Goal: Task Accomplishment & Management: Complete application form

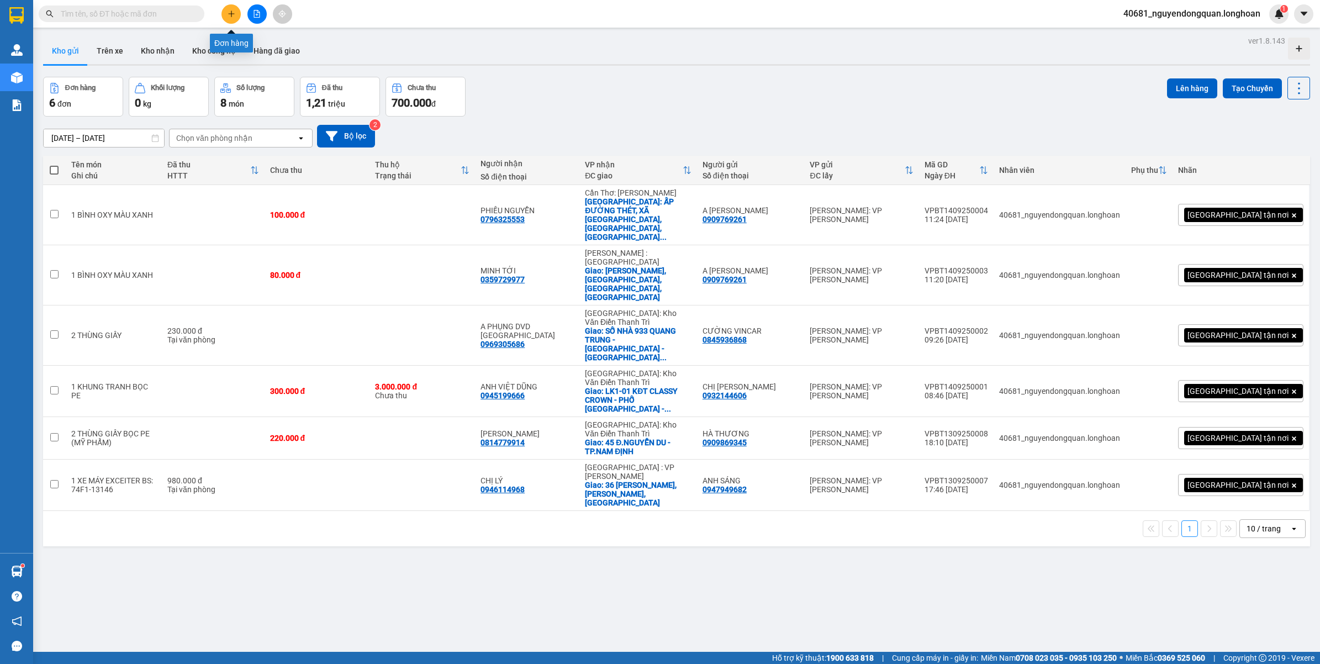
click at [233, 17] on icon "plus" at bounding box center [231, 14] width 8 height 8
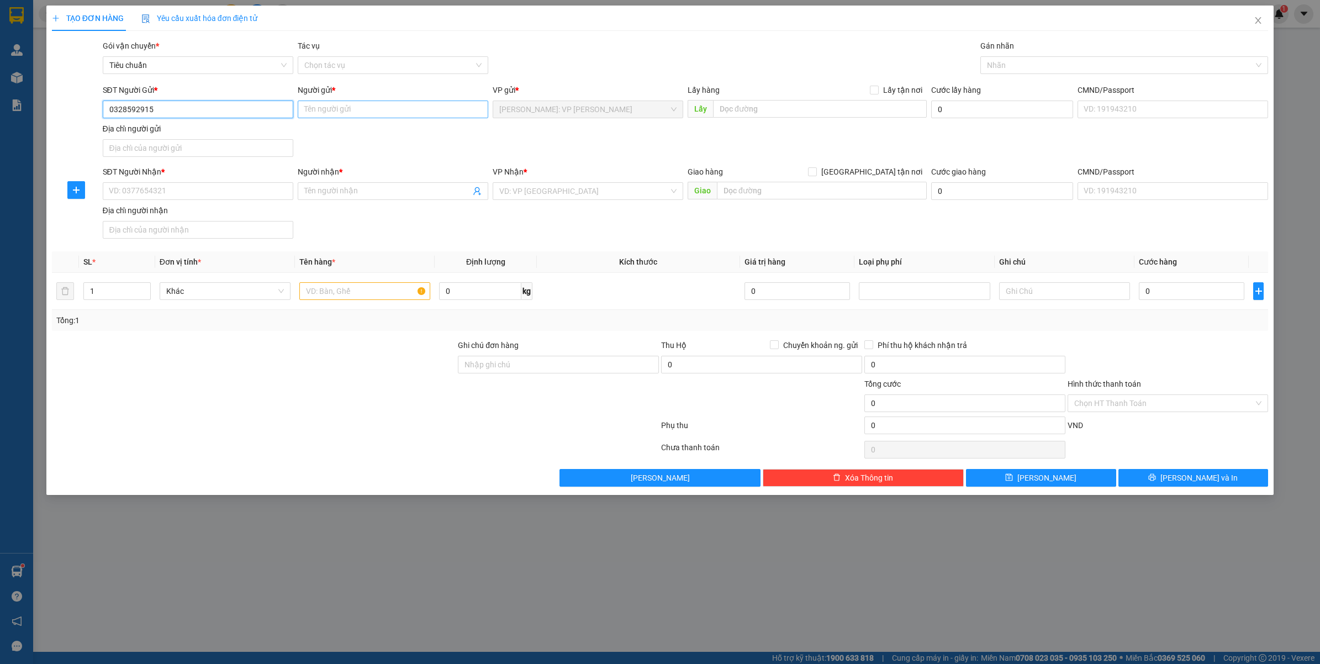
type input "0328592915"
click at [363, 109] on input "Người gửi *" at bounding box center [393, 109] width 190 height 18
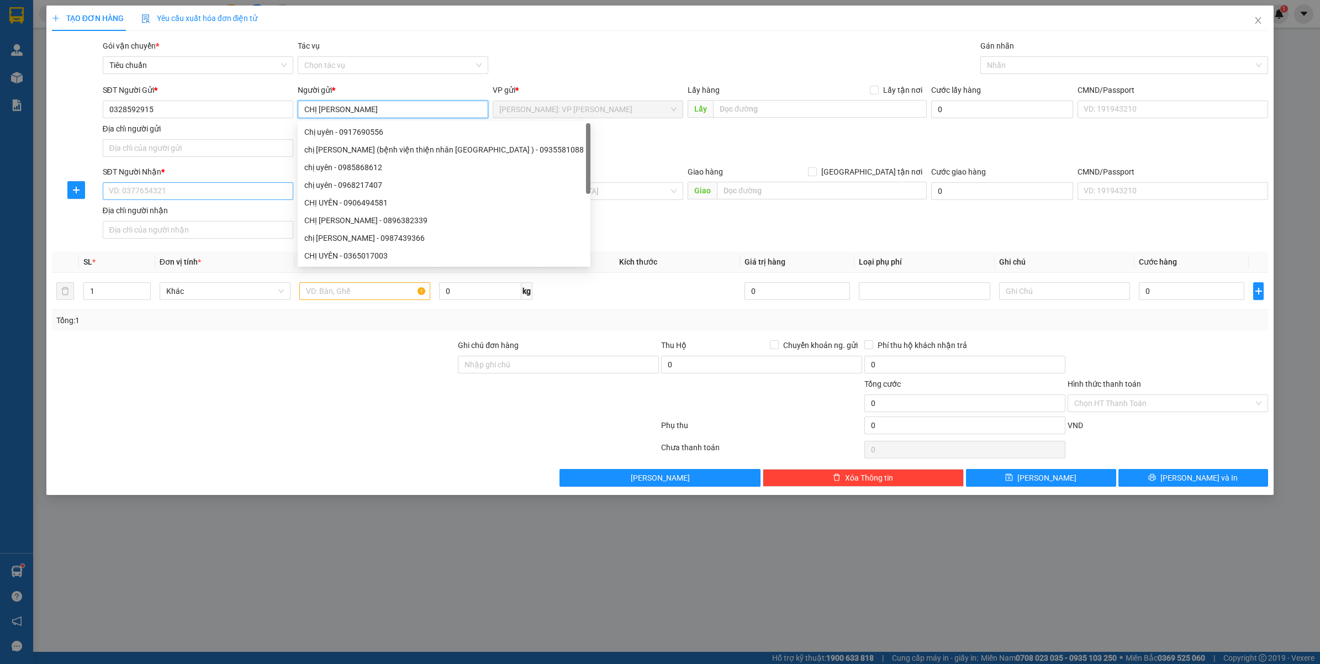
type input "CHỊ [PERSON_NAME]"
click at [229, 194] on input "SĐT Người Nhận *" at bounding box center [198, 191] width 190 height 18
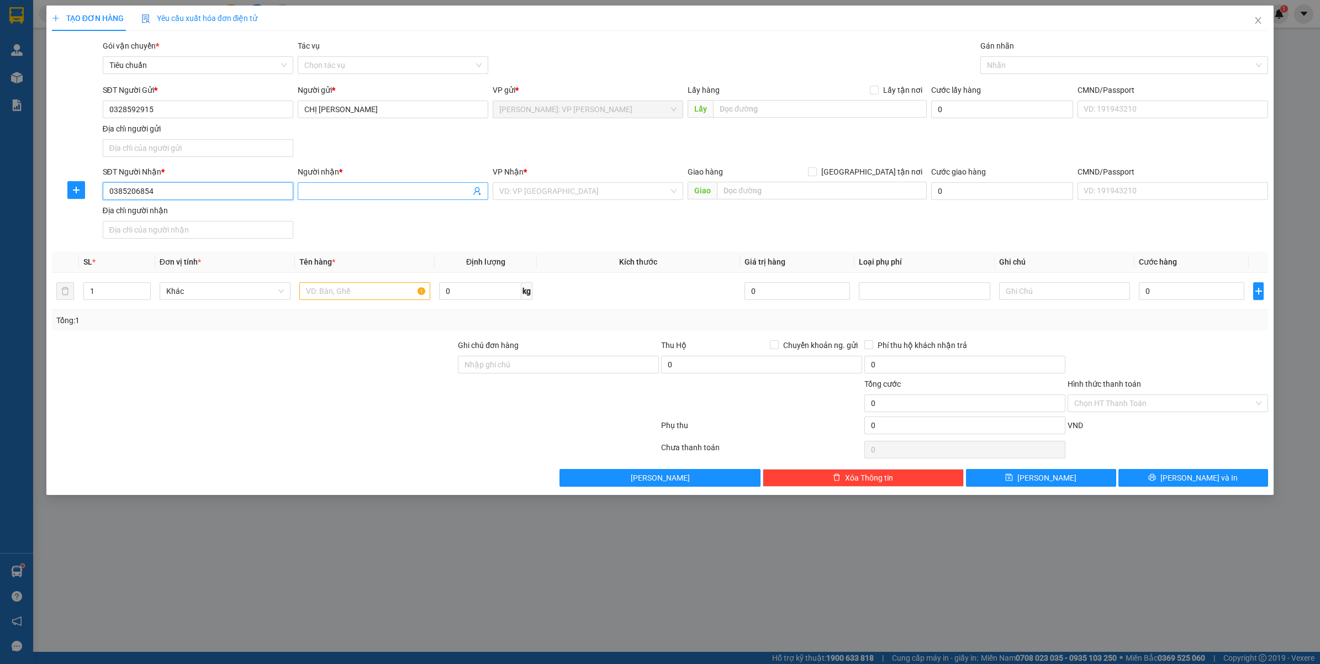
type input "0385206854"
click at [409, 195] on input "Người nhận *" at bounding box center [387, 191] width 166 height 12
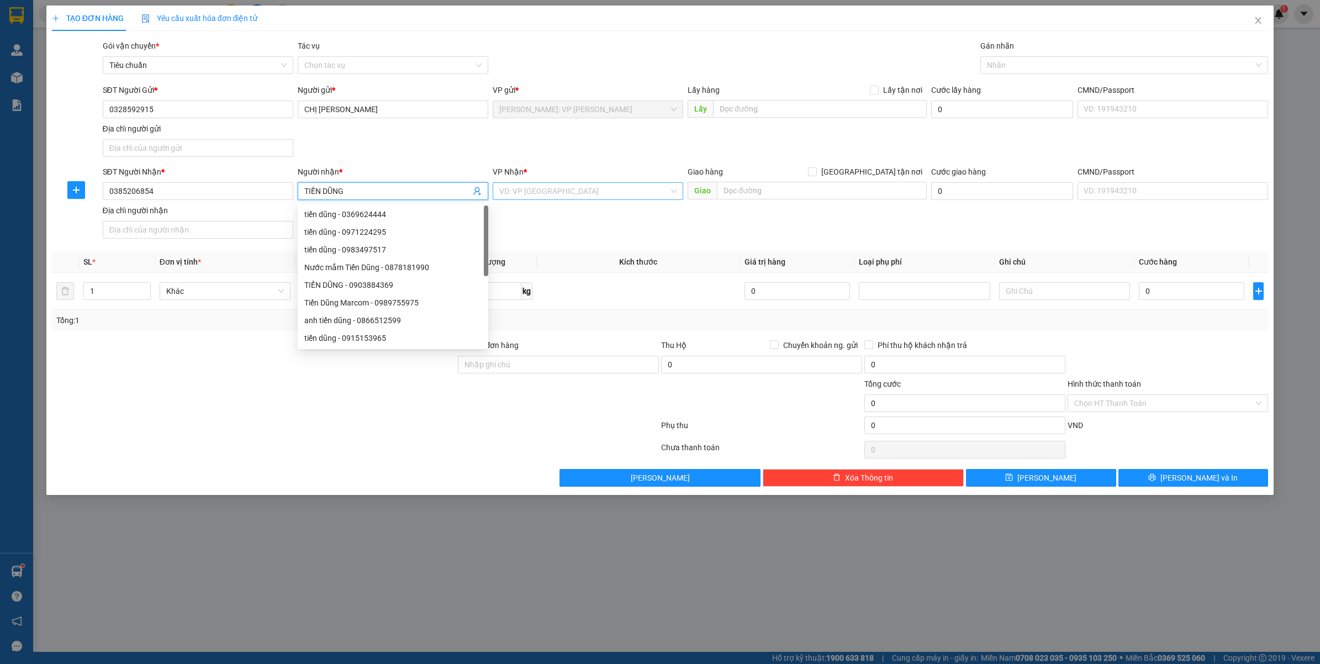
type input "TIẾN DŨNG"
click at [542, 197] on input "search" at bounding box center [584, 191] width 170 height 17
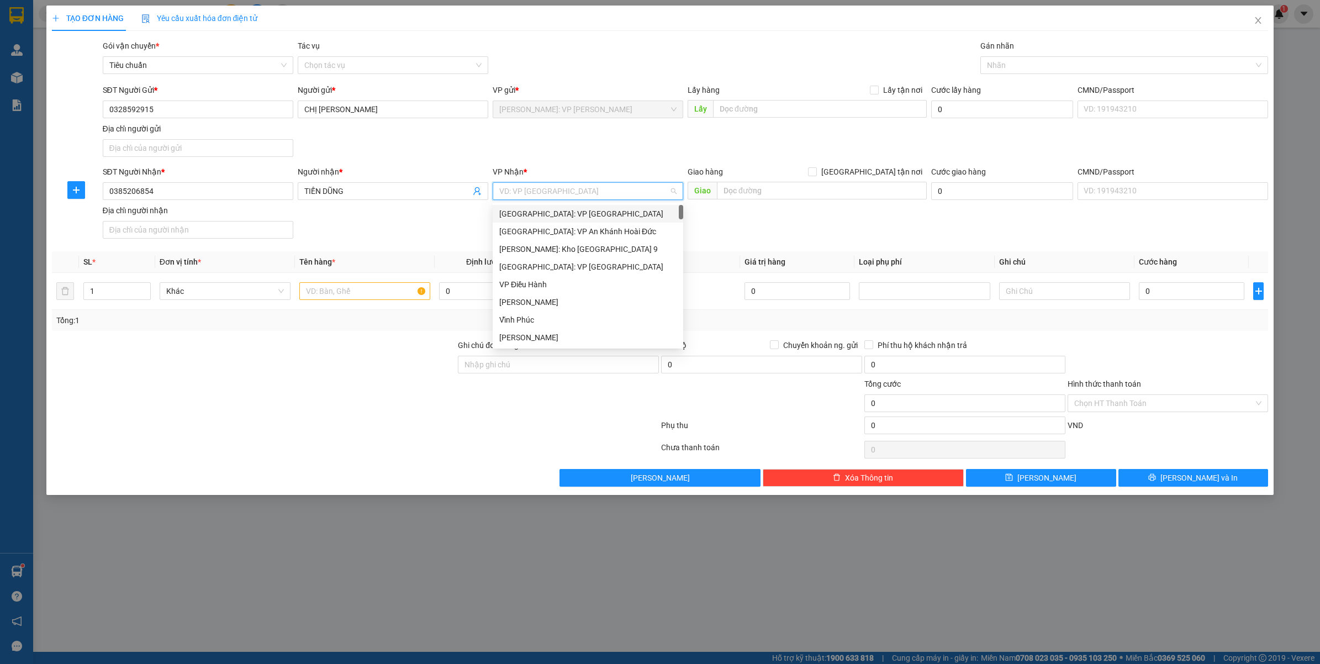
type input "D"
type input "ĐÀ"
click at [575, 232] on div "[GEOGRAPHIC_DATA] : VP [PERSON_NAME]" at bounding box center [600, 231] width 203 height 12
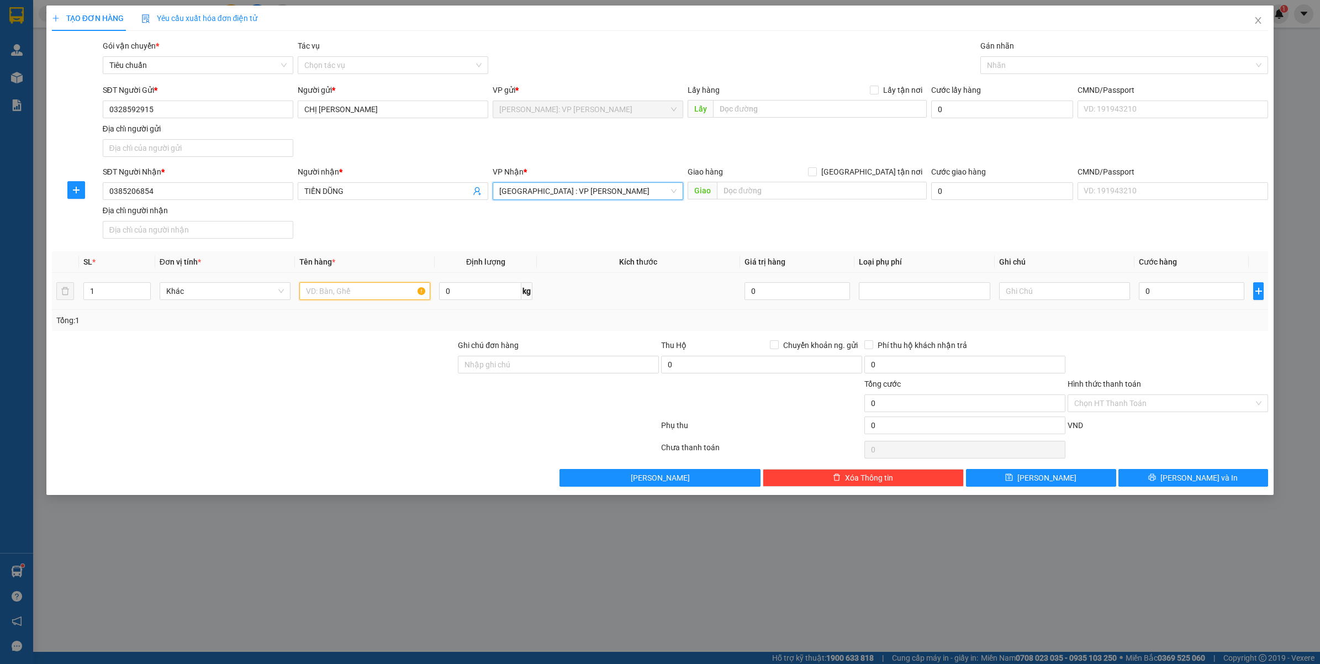
click at [329, 299] on input "text" at bounding box center [364, 291] width 131 height 18
type input "1 XE MÁY JANUS BS: 81H1-15823"
click at [497, 375] on div "Ghi chú đơn hàng" at bounding box center [558, 358] width 201 height 39
click at [506, 367] on input "Ghi chú đơn hàng" at bounding box center [558, 365] width 201 height 18
type input "CHÌA KHÓA CUỐN TAY LÁI, CAVET DÁN CỐP XE"
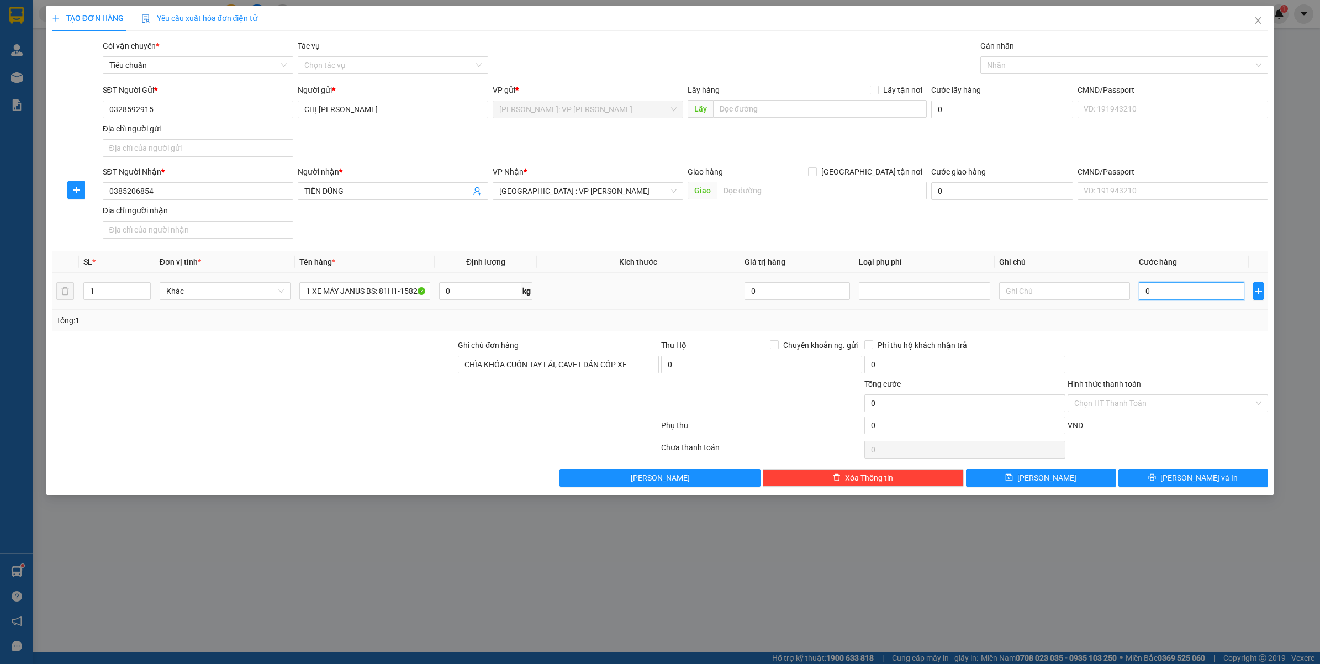
click at [1150, 291] on input "0" at bounding box center [1190, 291] width 105 height 18
type input "7"
type input "73"
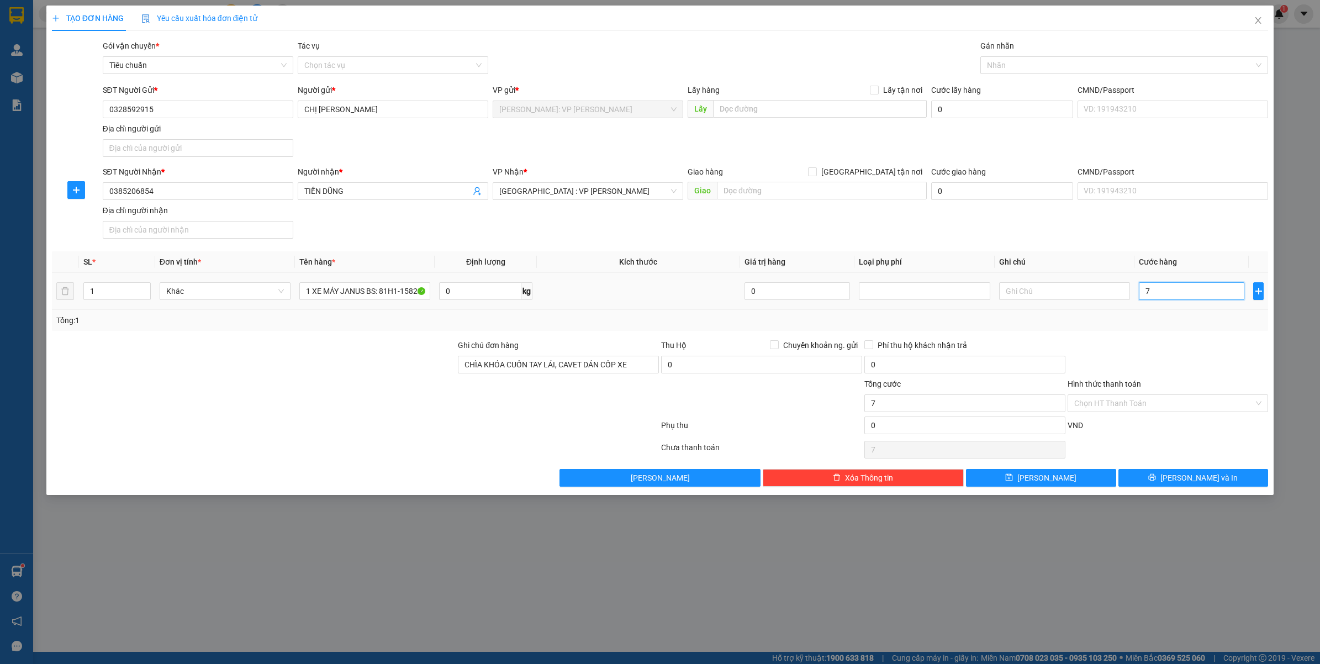
type input "73"
type input "730"
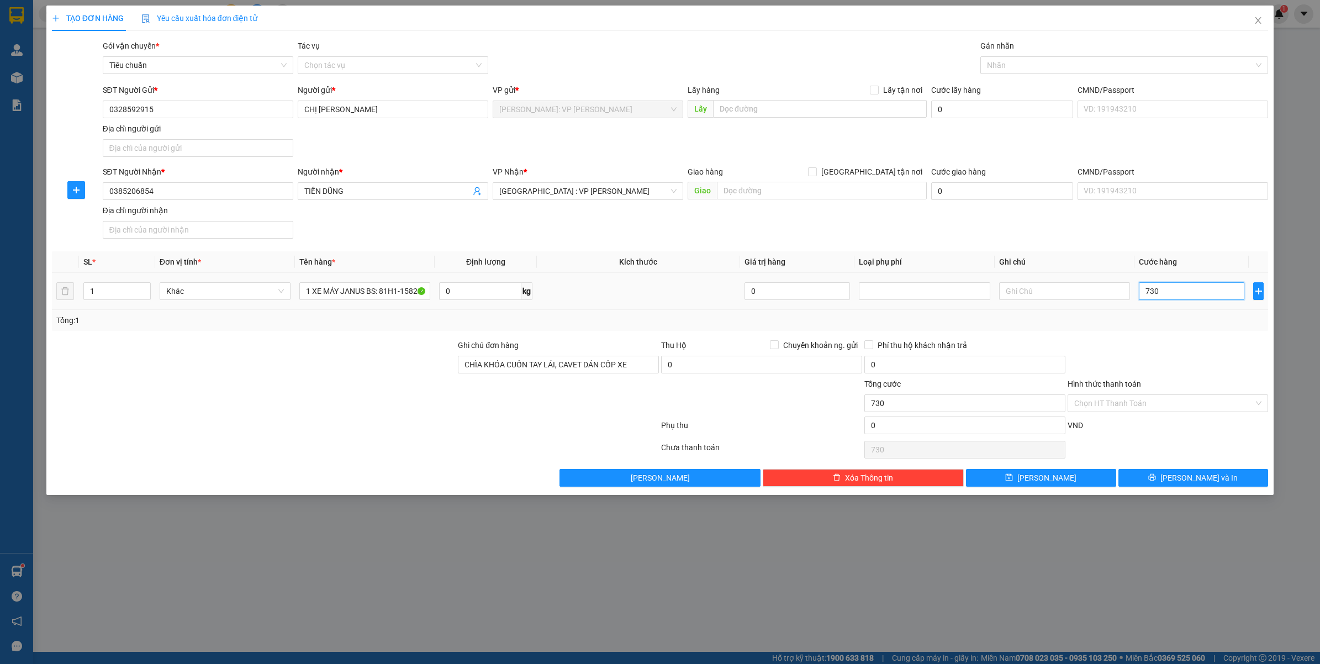
type input "7.300"
type input "73.000"
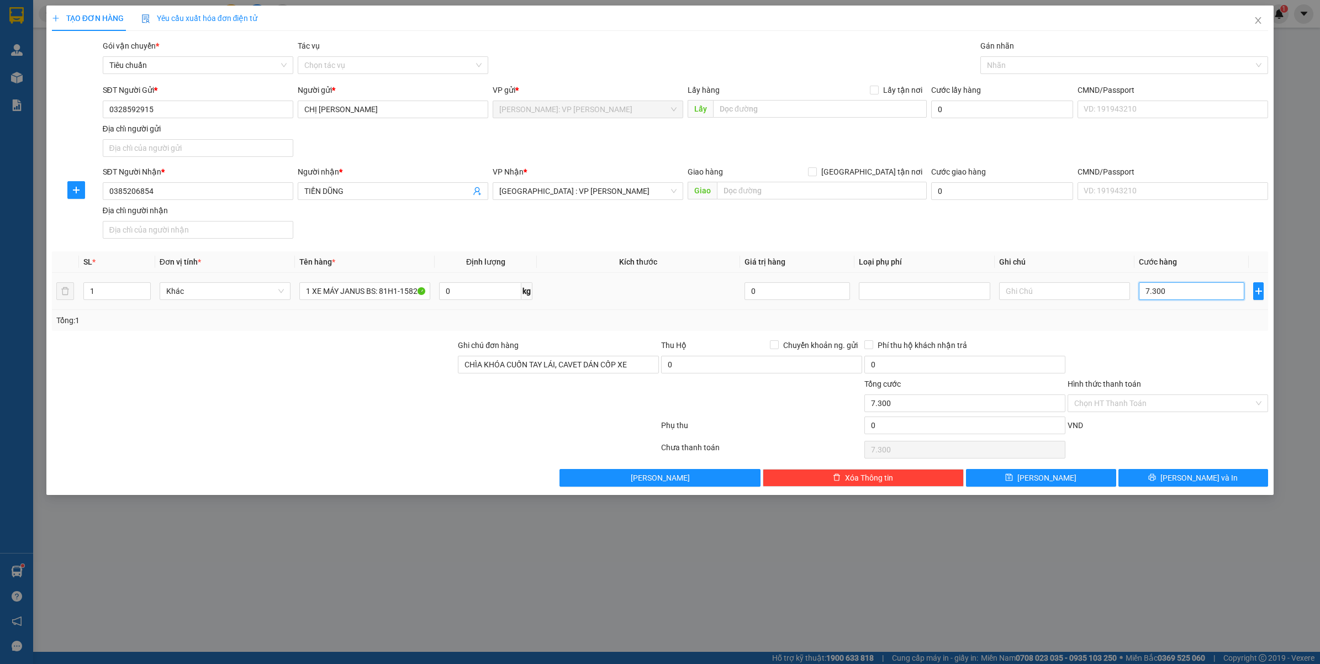
type input "73.000"
type input "730.000"
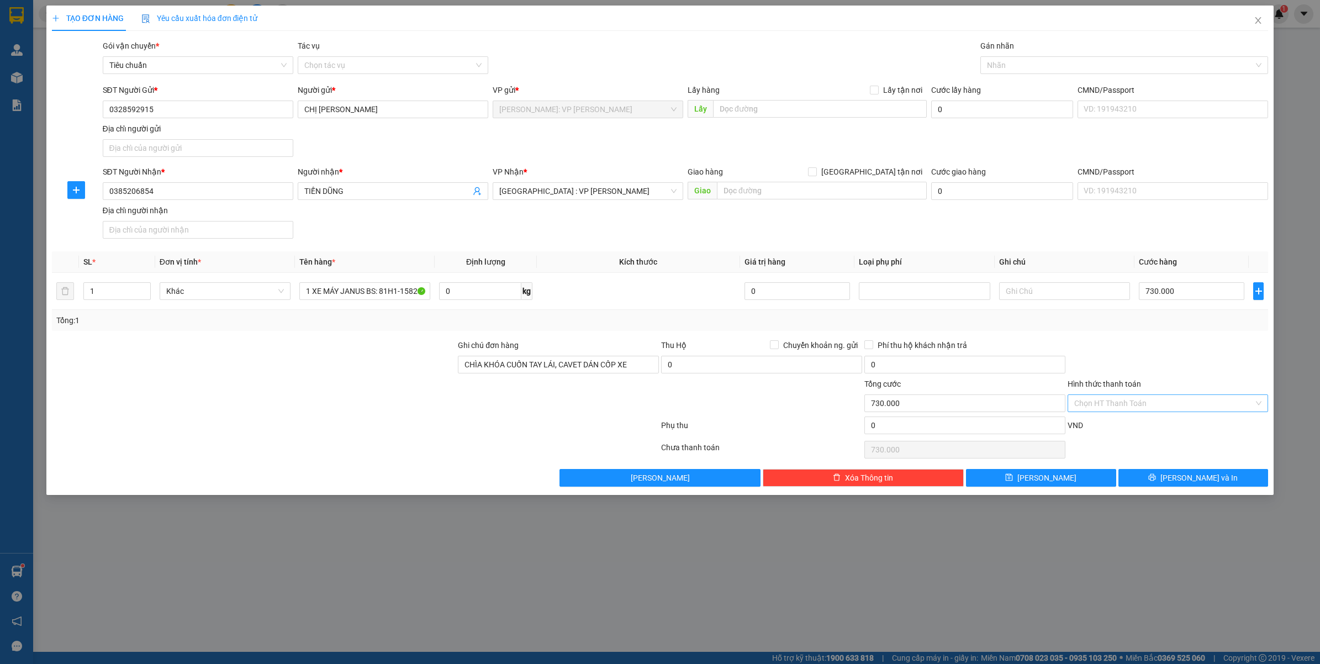
click at [1110, 406] on input "Hình thức thanh toán" at bounding box center [1164, 403] width 180 height 17
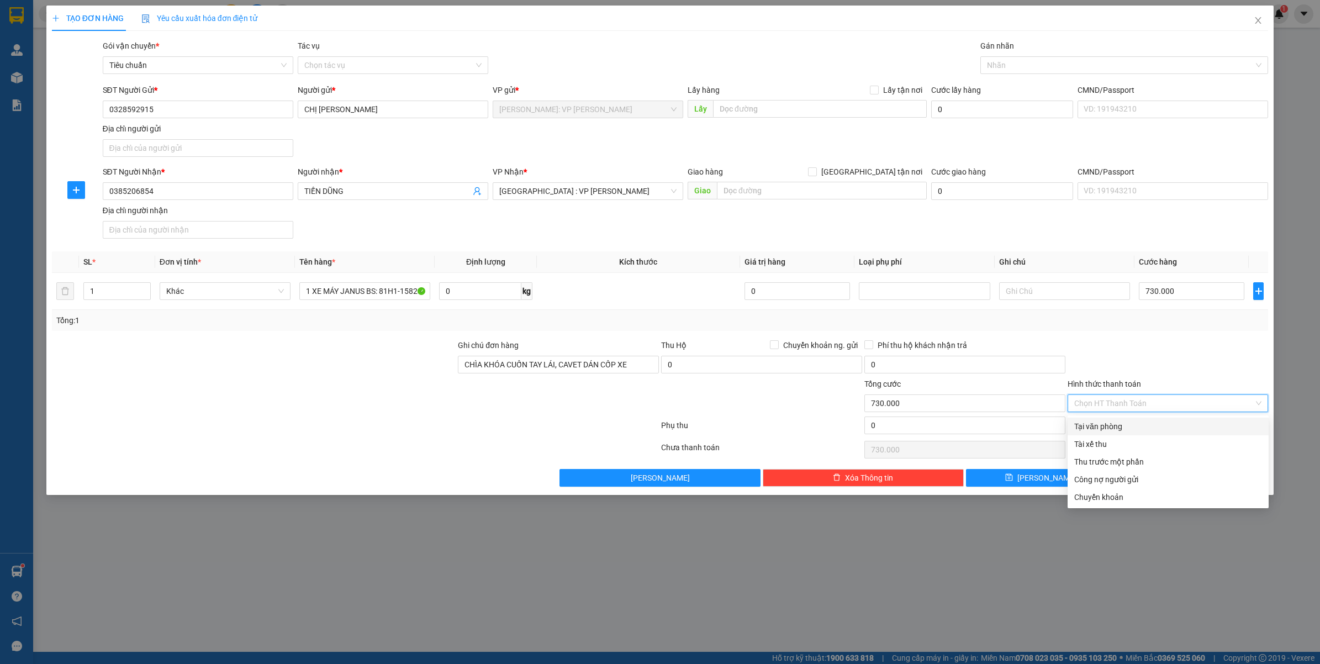
click at [1114, 423] on div "Tại văn phòng" at bounding box center [1168, 426] width 188 height 12
type input "0"
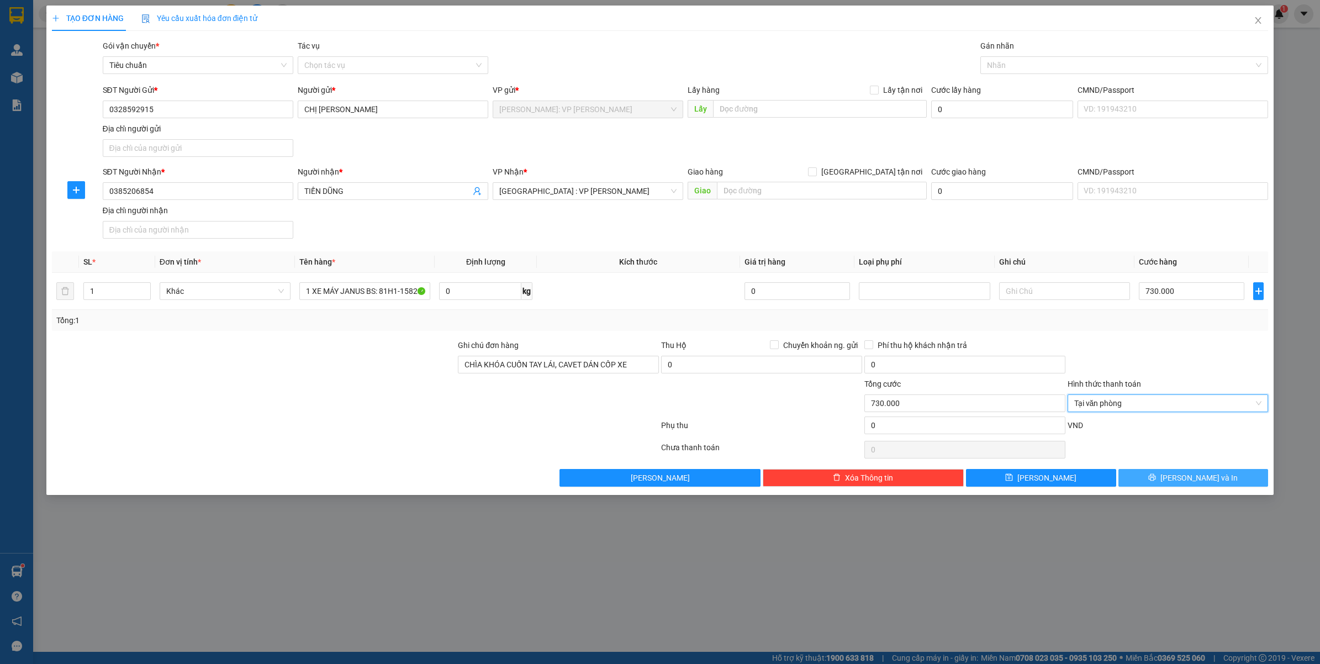
click at [1219, 479] on button "[PERSON_NAME] và In" at bounding box center [1193, 478] width 150 height 18
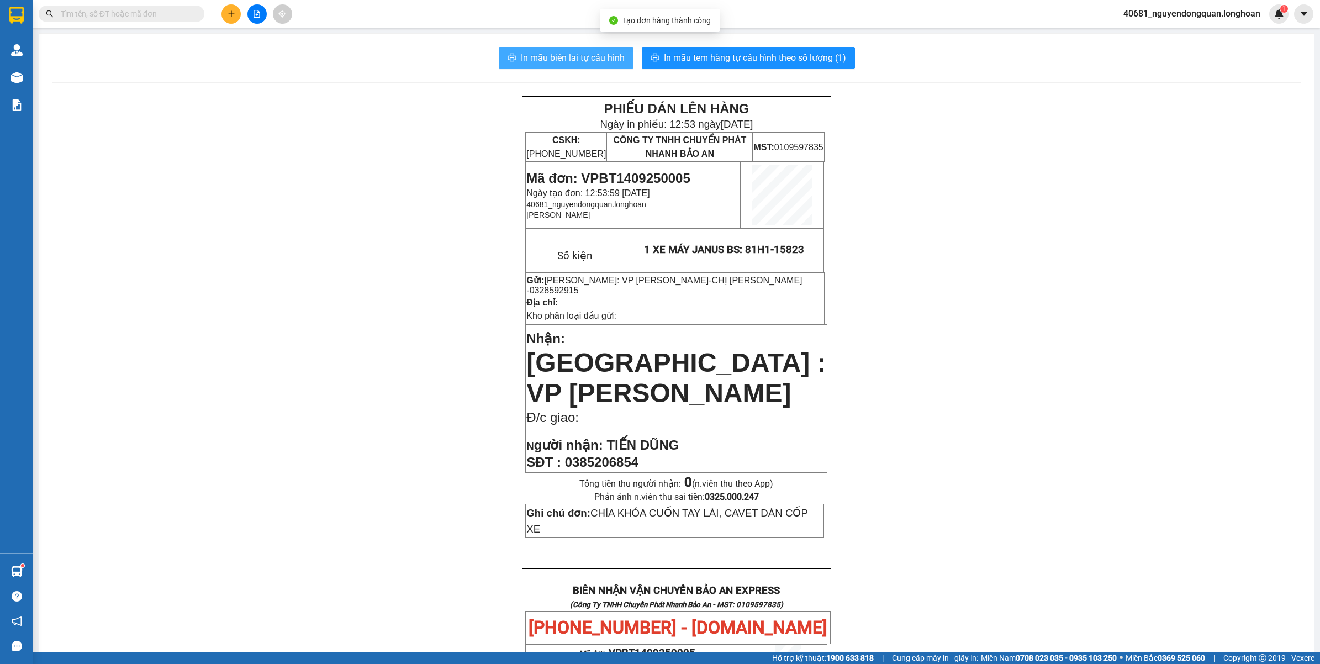
click at [595, 53] on span "In mẫu biên lai tự cấu hình" at bounding box center [573, 58] width 104 height 14
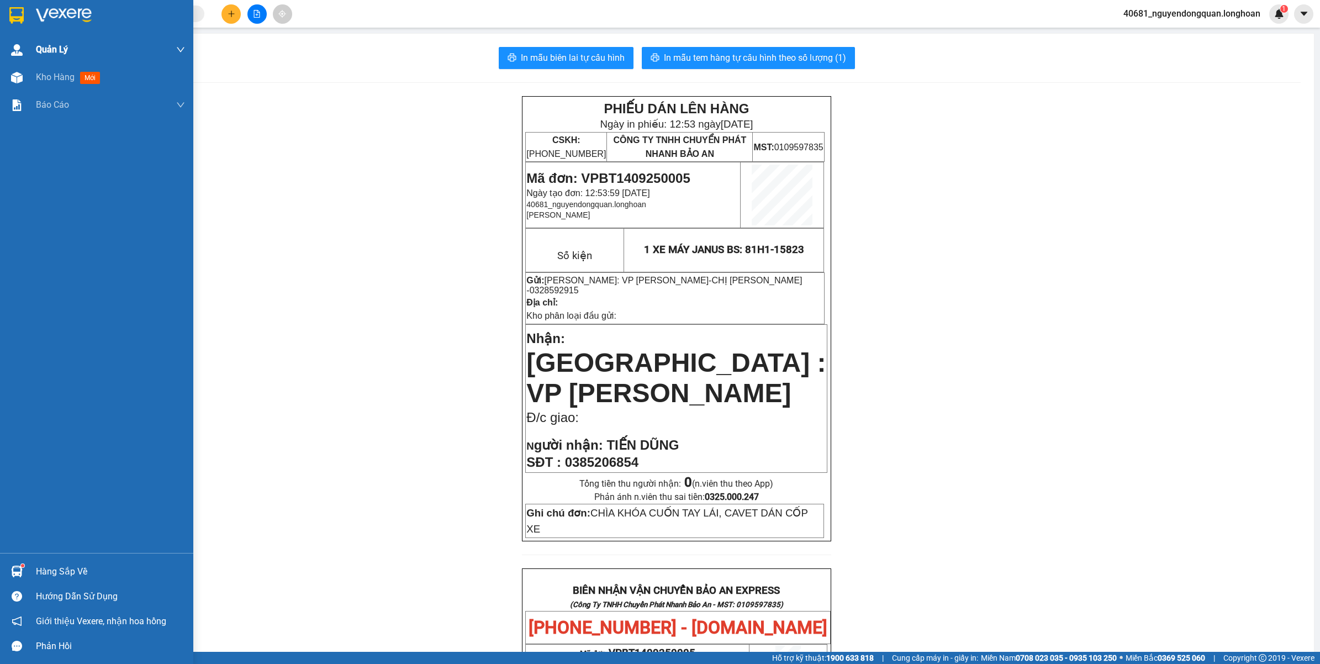
drag, startPoint x: 17, startPoint y: 6, endPoint x: 4, endPoint y: 48, distance: 44.2
click at [17, 4] on div at bounding box center [96, 18] width 193 height 36
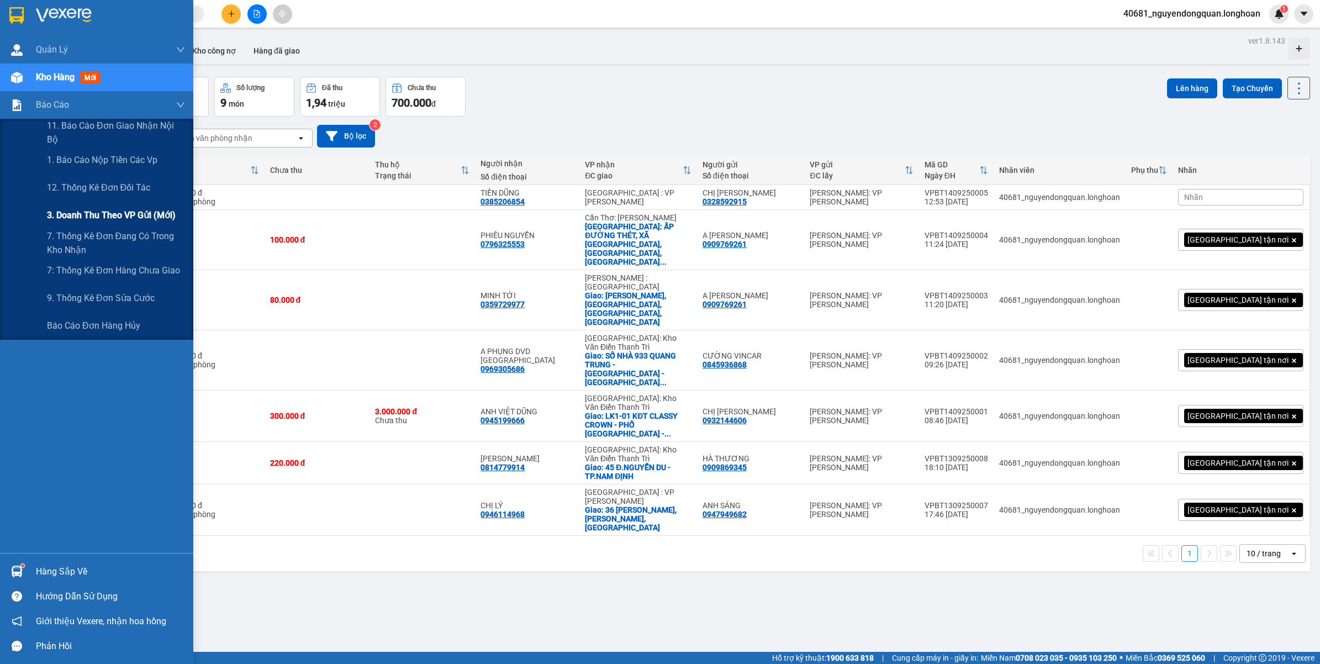
click at [108, 214] on span "3. Doanh Thu theo VP Gửi (mới)" at bounding box center [111, 215] width 129 height 14
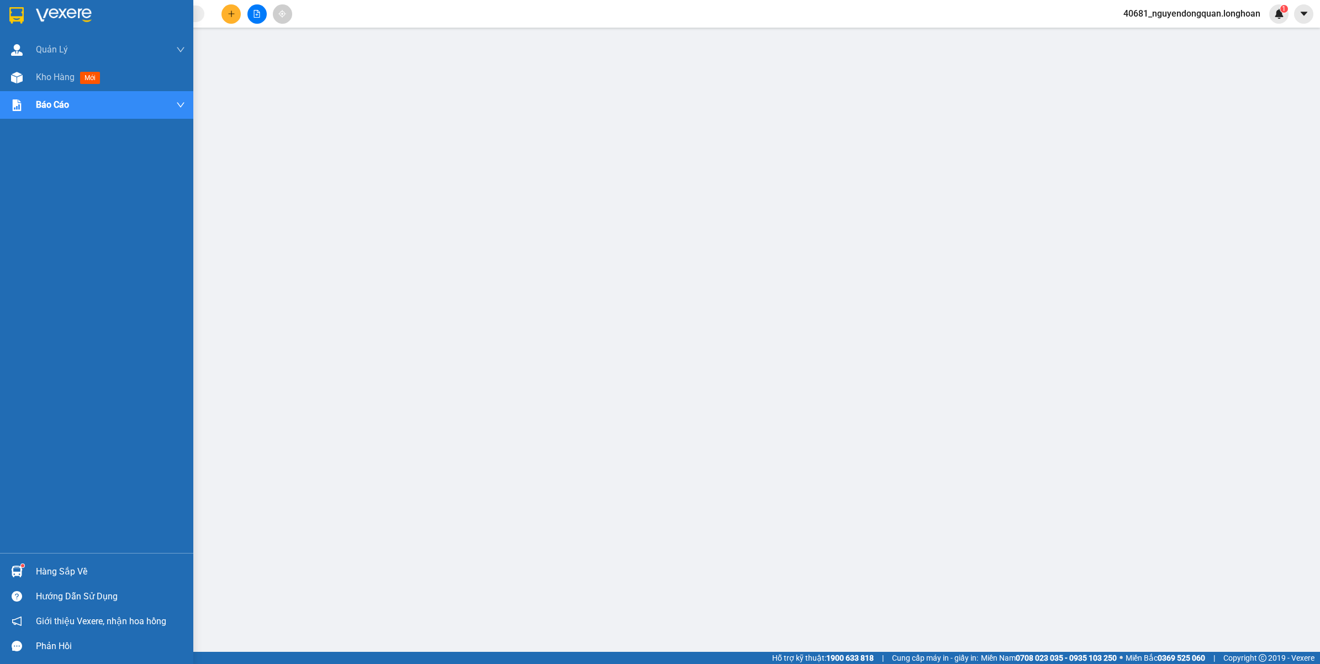
click at [12, 18] on img at bounding box center [16, 15] width 14 height 17
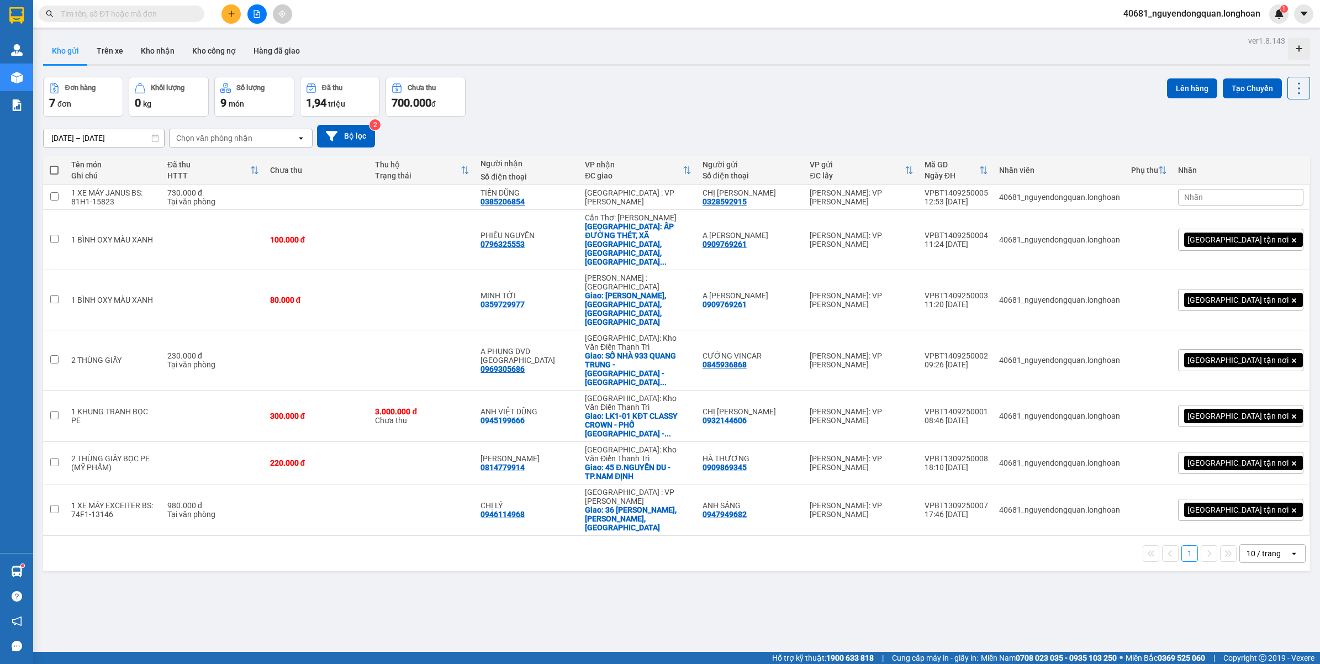
click at [1246, 548] on div "10 / trang" at bounding box center [1263, 553] width 34 height 11
click at [1259, 560] on div "100 / trang" at bounding box center [1261, 554] width 66 height 20
